Goal: Transaction & Acquisition: Purchase product/service

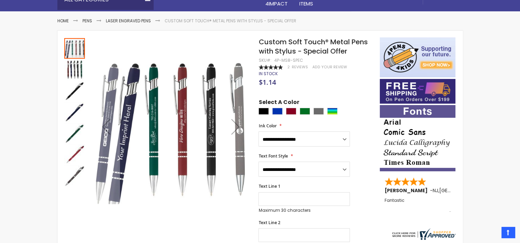
scroll to position [100, 0]
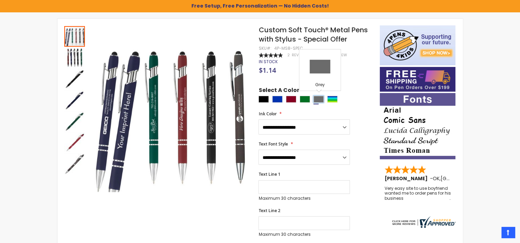
click at [318, 101] on div "Grey" at bounding box center [318, 99] width 10 height 7
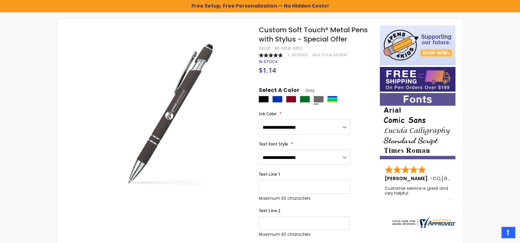
click at [303, 103] on div at bounding box center [316, 100] width 117 height 9
click at [305, 99] on div "Green" at bounding box center [305, 99] width 10 height 7
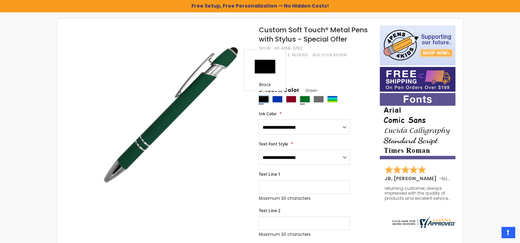
click at [265, 100] on div "Black" at bounding box center [263, 99] width 10 height 7
type input "****"
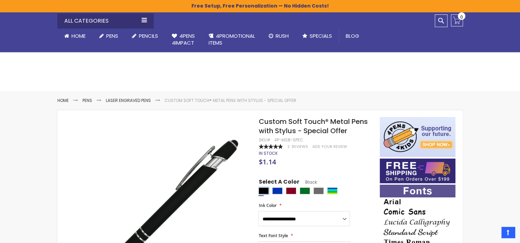
scroll to position [0, 0]
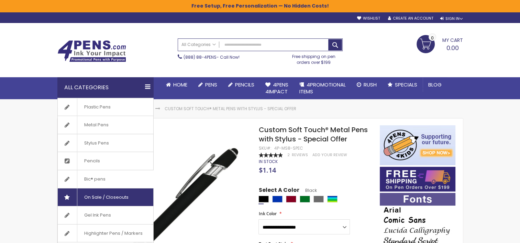
click at [107, 194] on span "On Sale / Closeouts" at bounding box center [106, 198] width 58 height 18
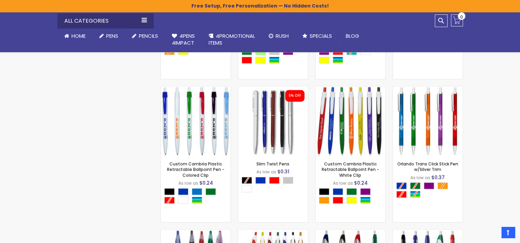
scroll to position [605, 0]
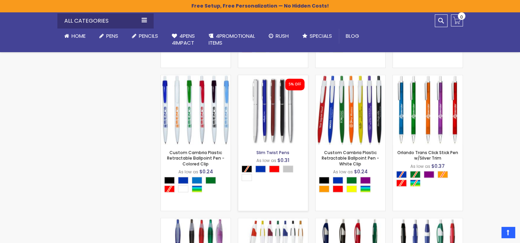
click at [273, 153] on link "Slim Twist Pens" at bounding box center [272, 153] width 33 height 6
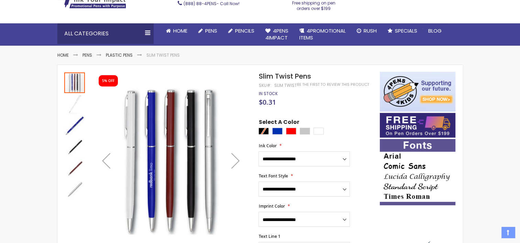
scroll to position [55, 0]
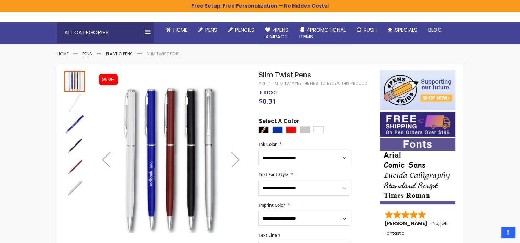
click at [75, 121] on img "Slim Twist Pens" at bounding box center [74, 124] width 21 height 21
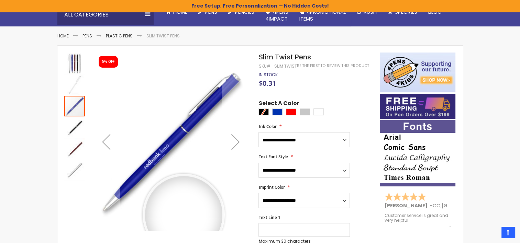
scroll to position [69, 0]
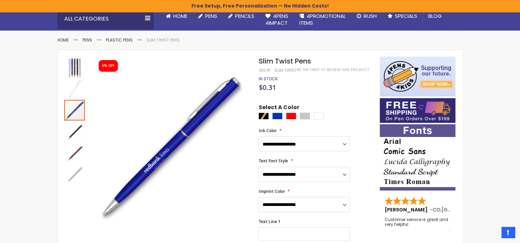
click at [262, 114] on div at bounding box center [316, 117] width 117 height 9
click at [308, 117] on div "Silver" at bounding box center [305, 116] width 10 height 7
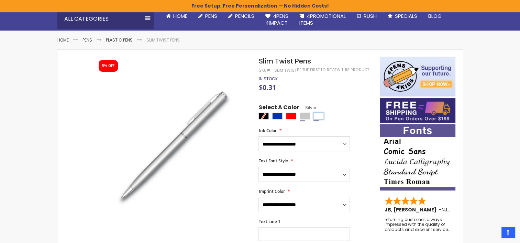
click at [317, 116] on div "White" at bounding box center [318, 116] width 10 height 7
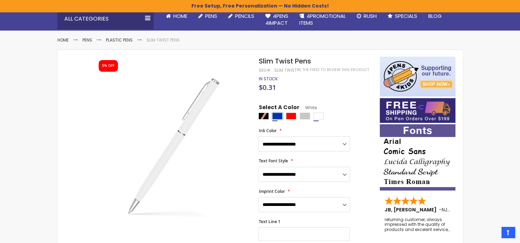
click at [273, 117] on div "Blue" at bounding box center [277, 116] width 10 height 7
type input "****"
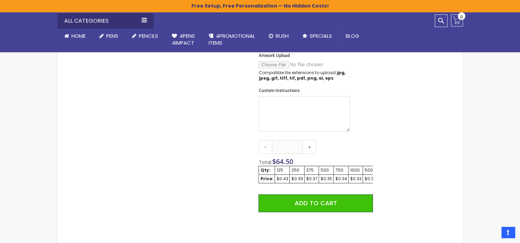
scroll to position [343, 0]
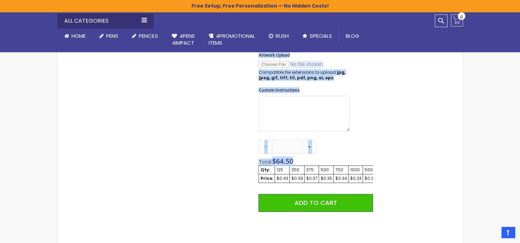
drag, startPoint x: 298, startPoint y: 161, endPoint x: 251, endPoint y: 159, distance: 47.1
click at [251, 159] on div "Skip to the end of the images gallery 5% OFF Skip to the beginning of the image…" at bounding box center [218, 64] width 315 height 564
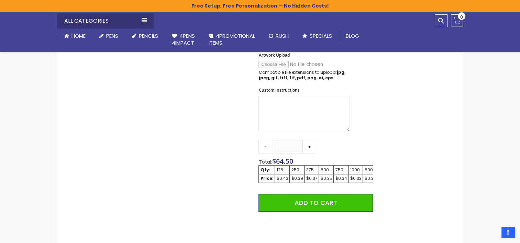
drag, startPoint x: 251, startPoint y: 159, endPoint x: 398, endPoint y: 159, distance: 147.4
click at [398, 159] on div "Skip to the end of the images gallery 5% OFF Skip to the beginning of the image…" at bounding box center [260, 64] width 398 height 564
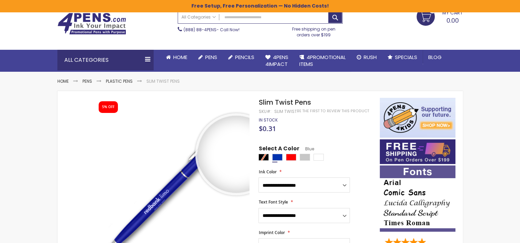
scroll to position [41, 0]
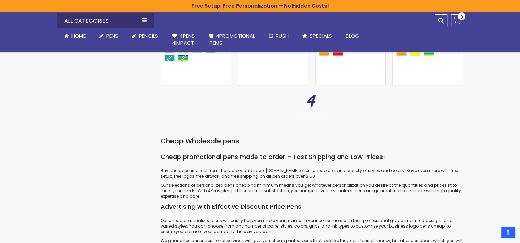
scroll to position [1017, 0]
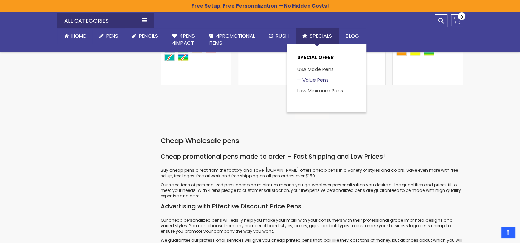
click at [318, 79] on link "Value Pens" at bounding box center [312, 80] width 31 height 7
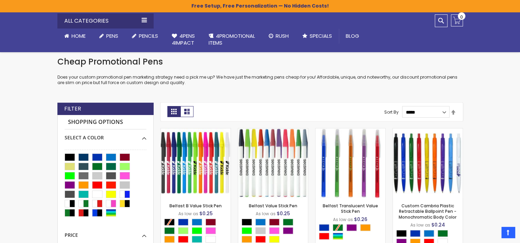
scroll to position [13, 0]
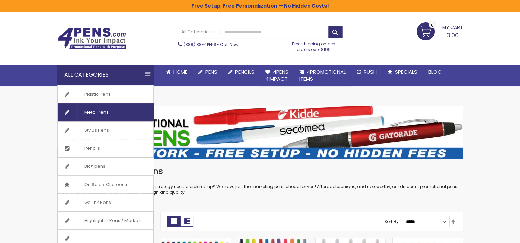
click at [96, 110] on span "Metal Pens" at bounding box center [96, 112] width 38 height 18
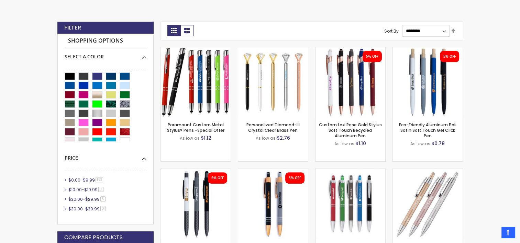
scroll to position [204, 0]
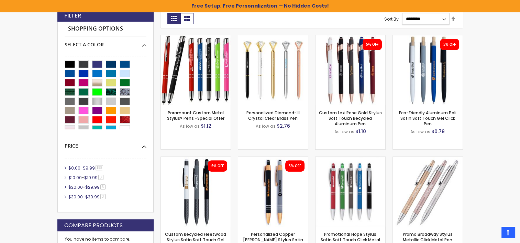
click at [439, 19] on select "**********" at bounding box center [425, 19] width 47 height 12
select select "*****"
click at [402, 13] on select "**********" at bounding box center [425, 19] width 47 height 12
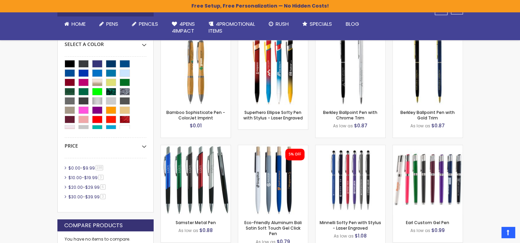
scroll to position [193, 0]
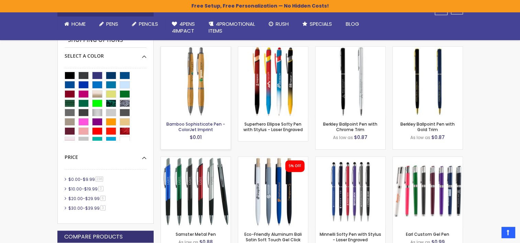
click at [203, 128] on link "Bamboo Sophisticate Pen - ColorJet Imprint" at bounding box center [195, 126] width 59 height 11
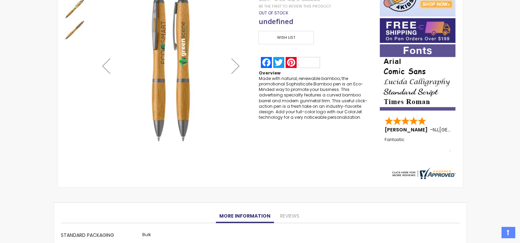
scroll to position [163, 0]
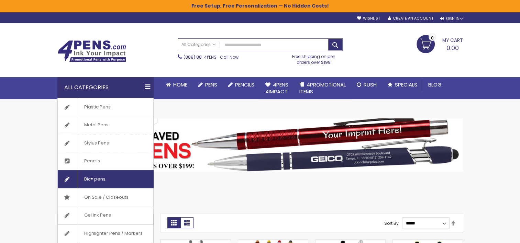
click at [115, 179] on link "Bic® pens" at bounding box center [105, 179] width 95 height 18
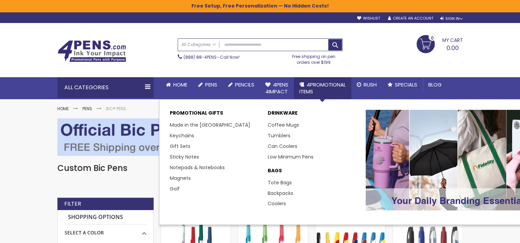
click at [312, 83] on span "4PROMOTIONAL ITEMS" at bounding box center [322, 88] width 46 height 14
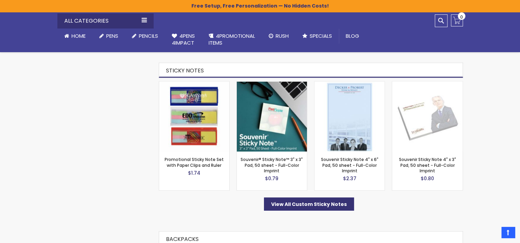
scroll to position [1288, 0]
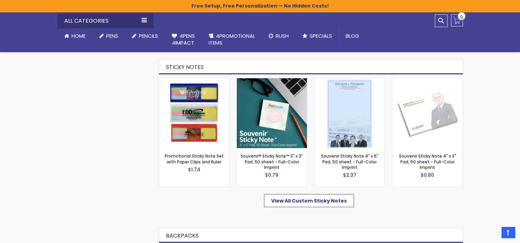
click at [302, 197] on span "View All Custom Sticky Notes" at bounding box center [309, 200] width 76 height 7
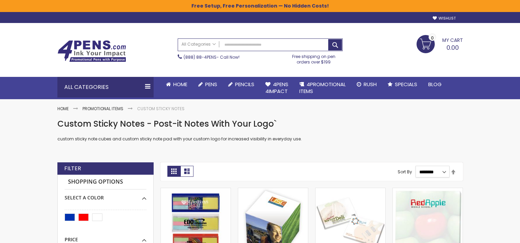
drag, startPoint x: 0, startPoint y: 0, endPoint x: 422, endPoint y: 167, distance: 453.8
click at [422, 167] on select "**********" at bounding box center [432, 172] width 34 height 12
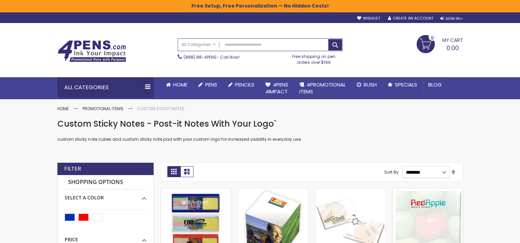
select select "*****"
click at [402, 166] on select "**********" at bounding box center [425, 172] width 47 height 12
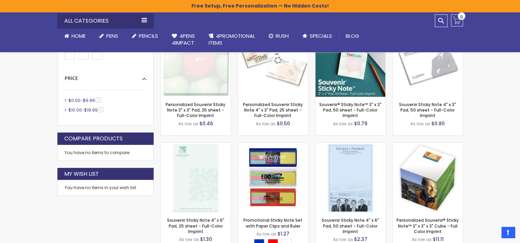
scroll to position [164, 0]
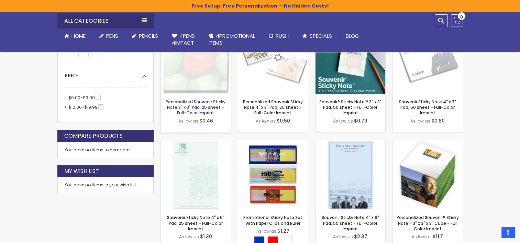
click at [207, 103] on link "Personalized Souvenir Sticky Note 3" x 3" Pad, 25 sheet - Full-Color Imprint" at bounding box center [196, 107] width 60 height 17
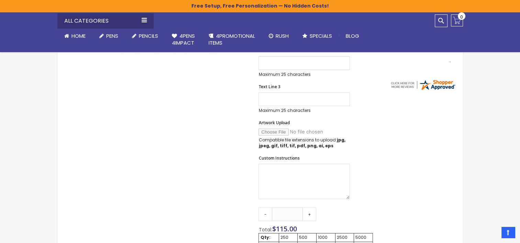
scroll to position [247, 0]
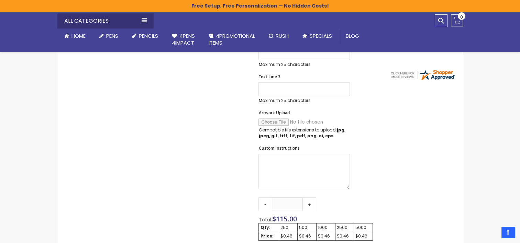
click at [321, 136] on strong "jpg, jpeg, gif, tiff, tif, pdf, png, ai, eps" at bounding box center [301, 132] width 87 height 11
